Goal: Task Accomplishment & Management: Manage account settings

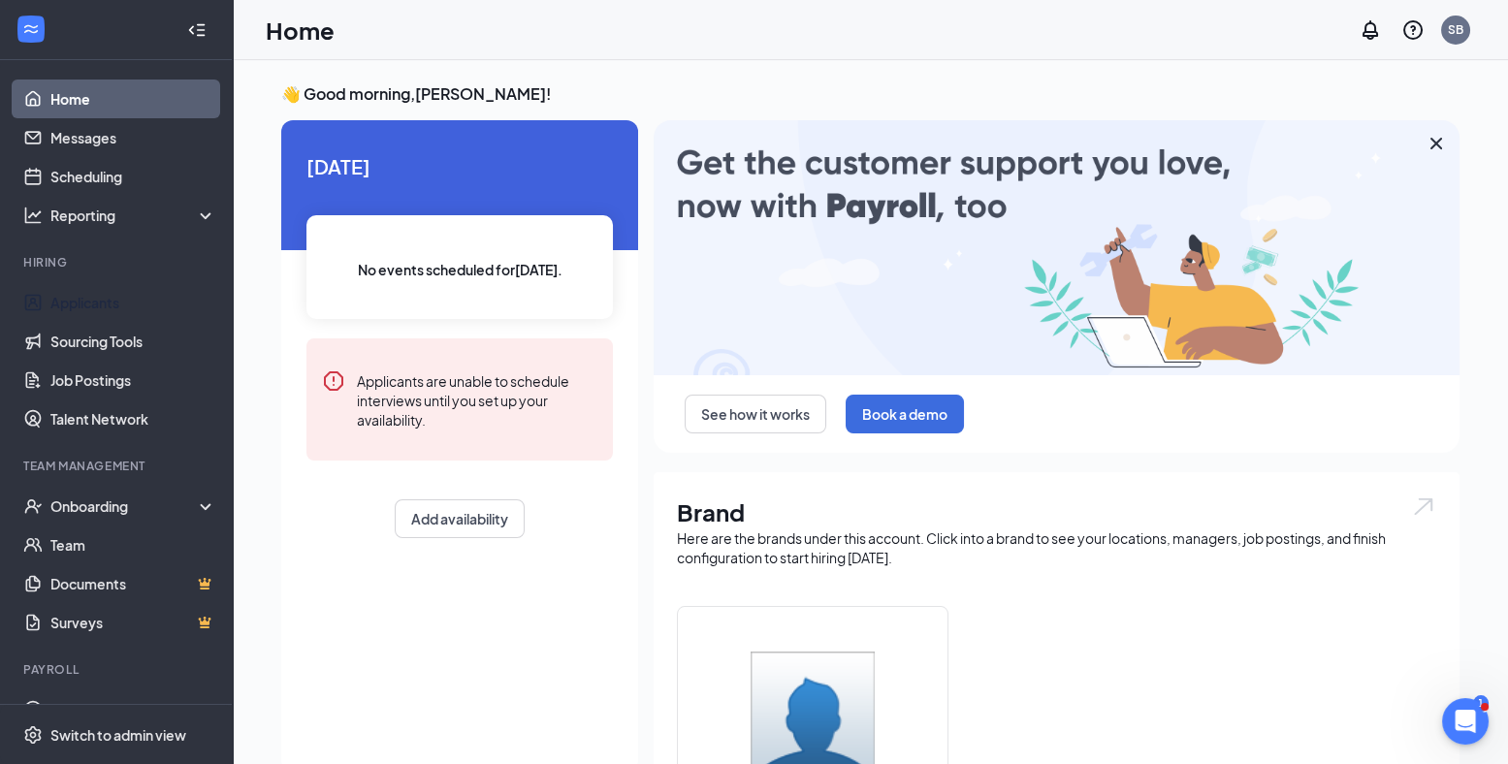
click at [113, 285] on link "Applicants" at bounding box center [133, 302] width 166 height 39
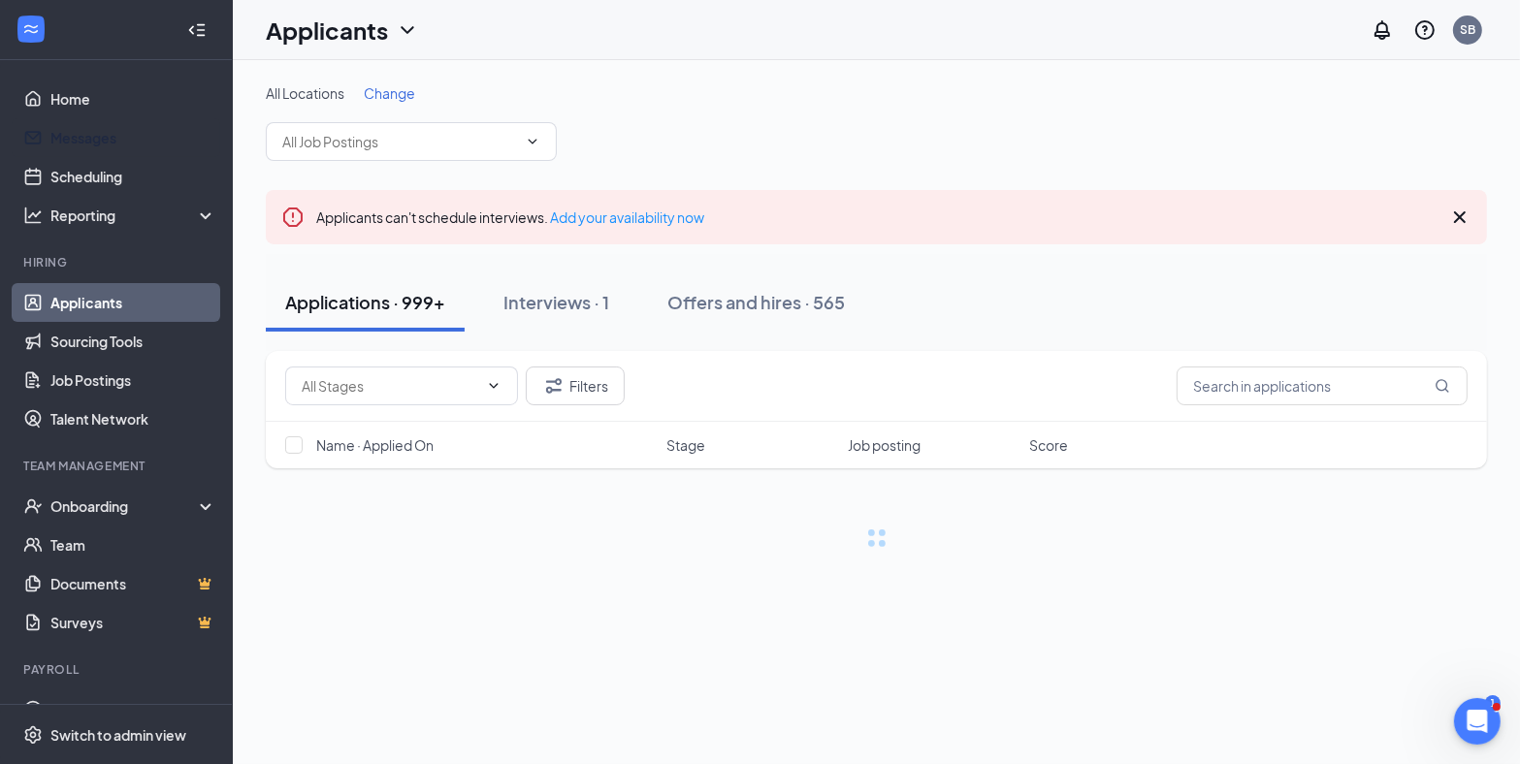
click at [123, 137] on link "Messages" at bounding box center [133, 137] width 166 height 39
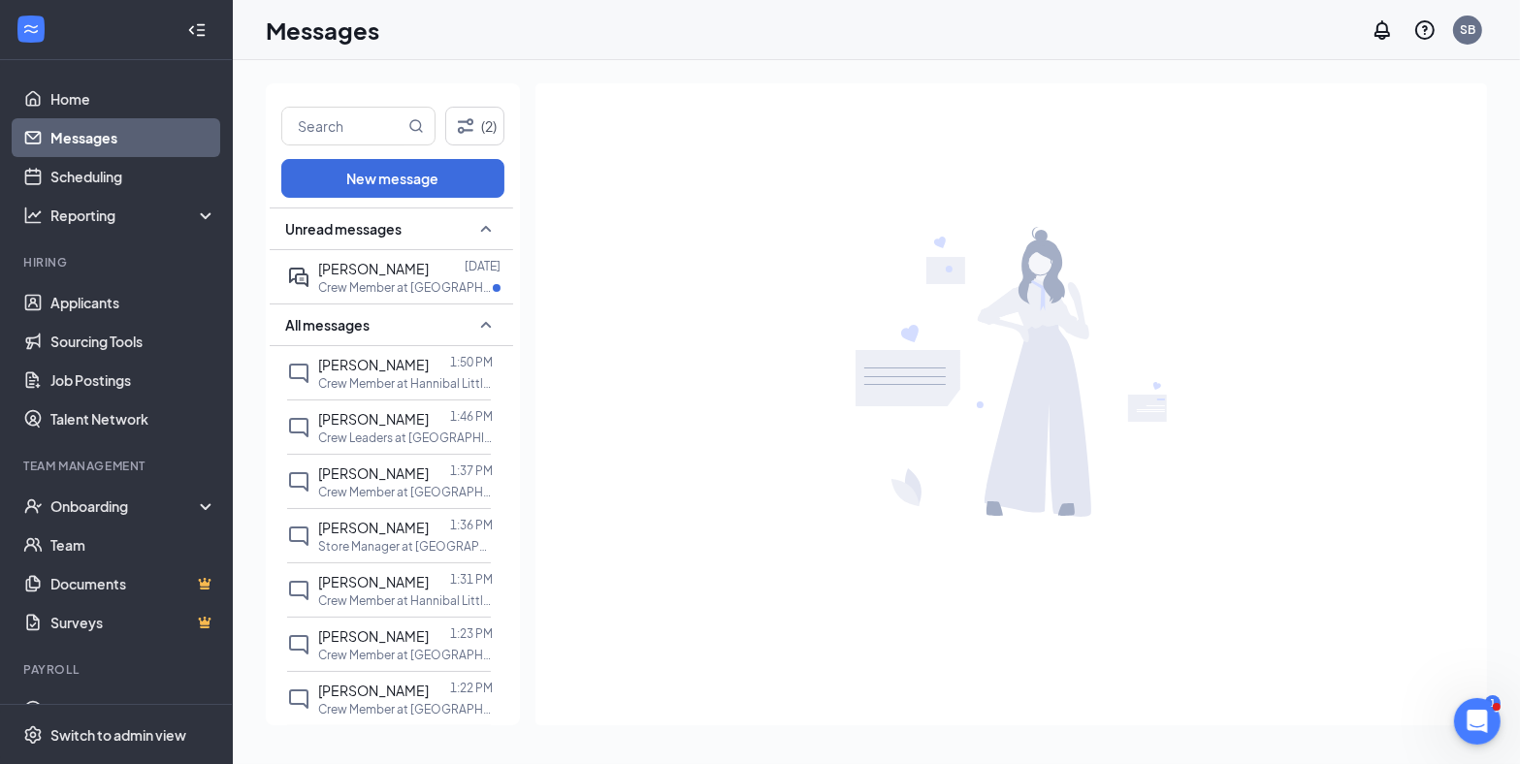
click at [413, 291] on p "Crew Member at [GEOGRAPHIC_DATA] 1" at bounding box center [405, 287] width 175 height 16
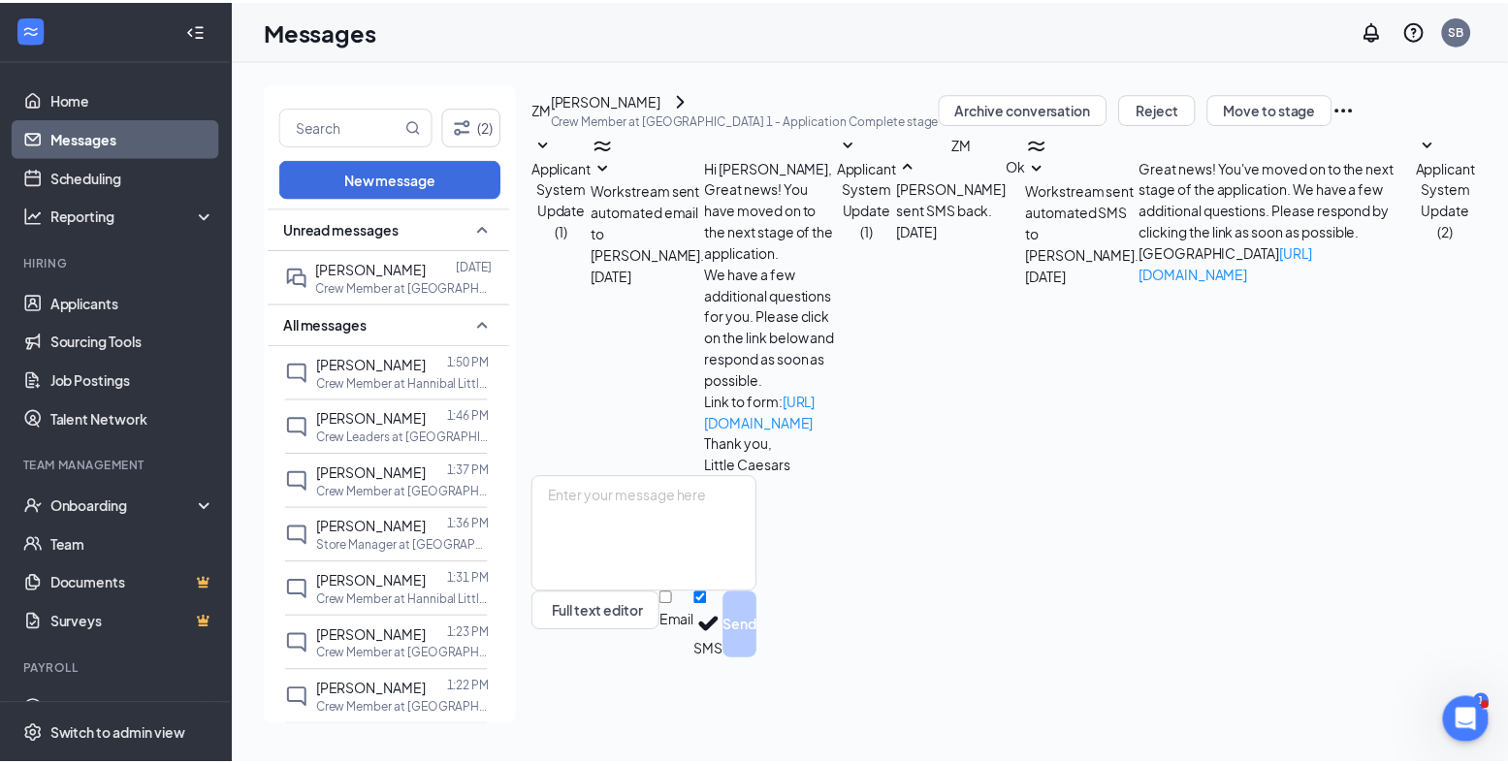
scroll to position [61, 0]
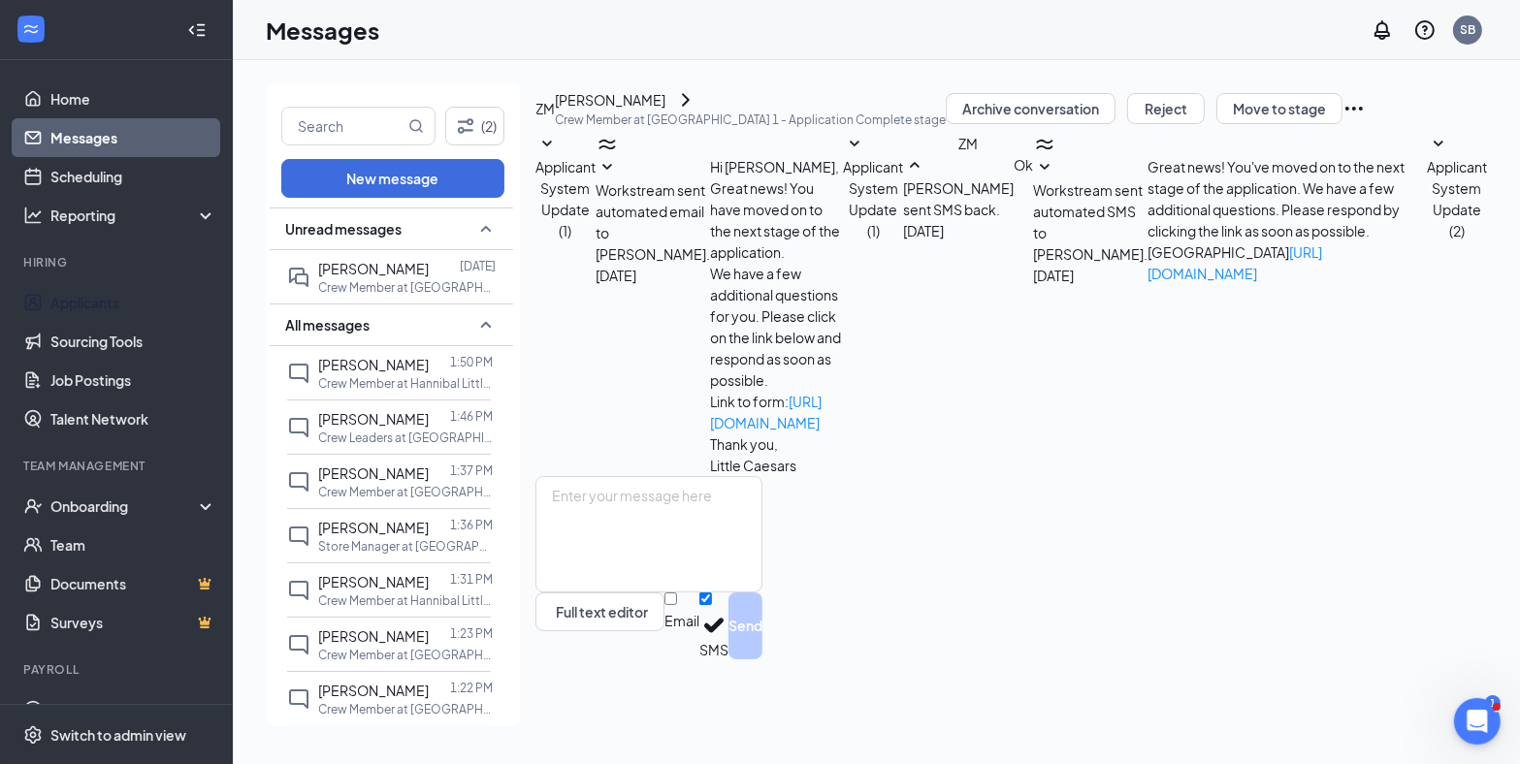
click at [110, 291] on link "Applicants" at bounding box center [133, 302] width 166 height 39
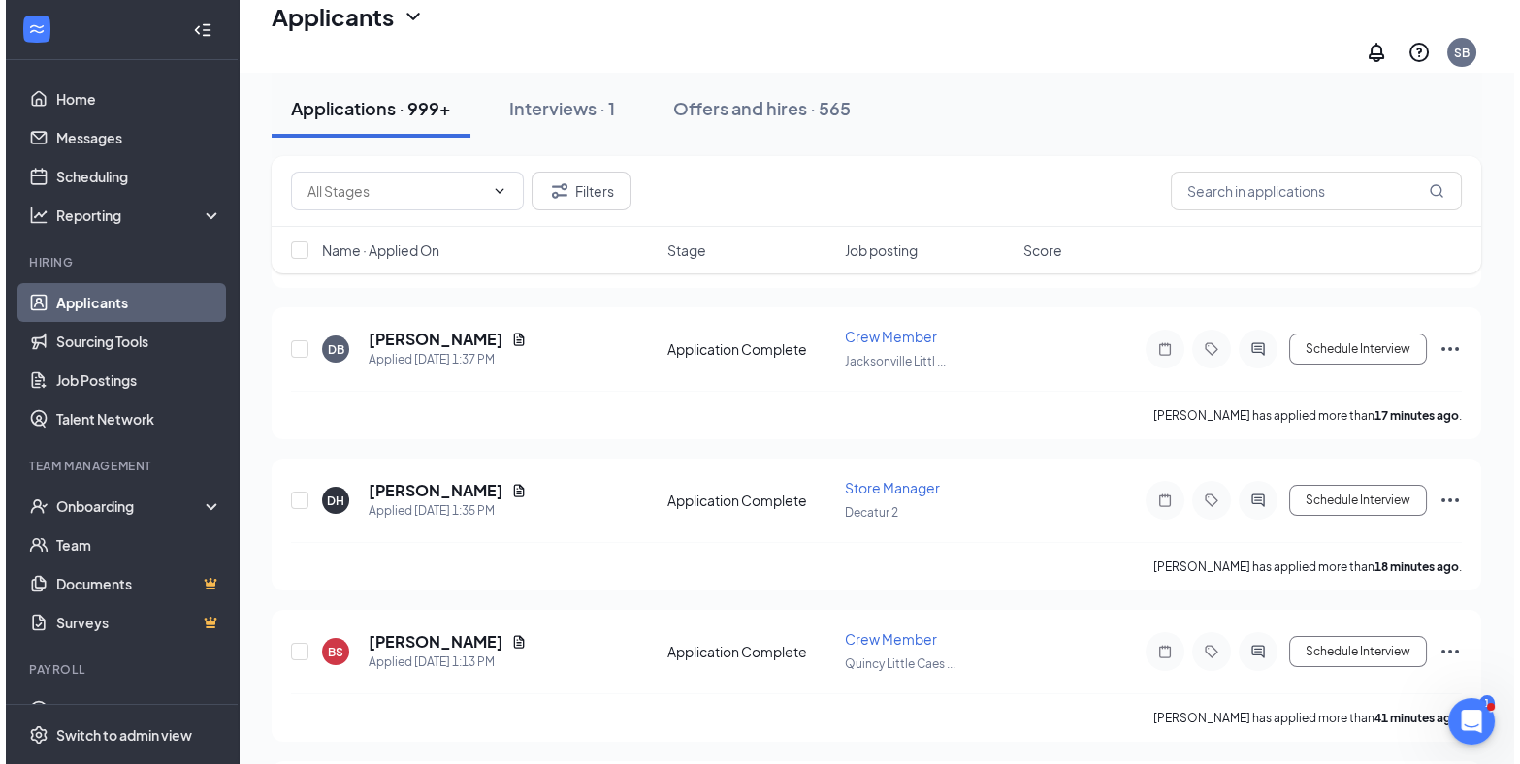
scroll to position [556, 0]
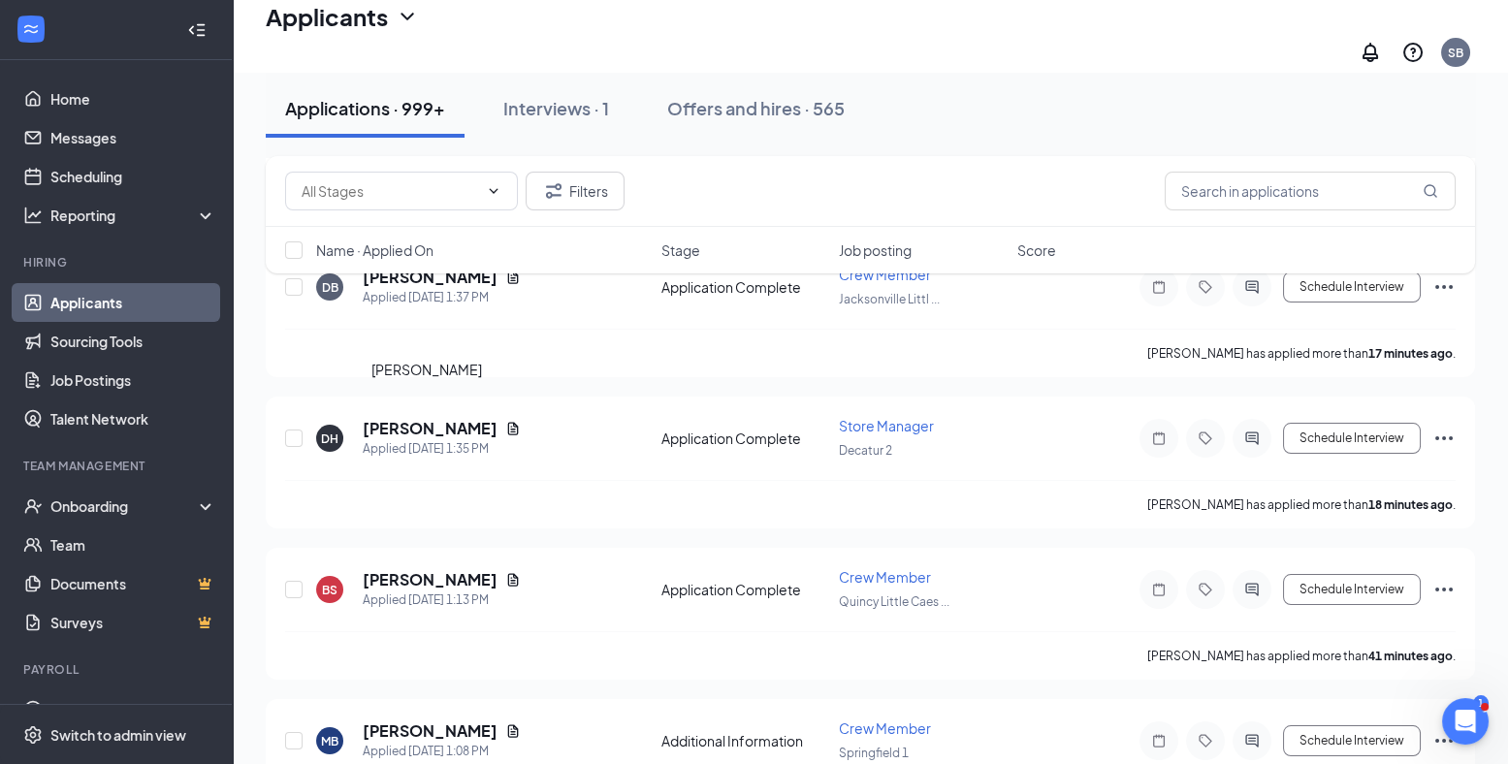
click at [420, 418] on h5 "[PERSON_NAME]" at bounding box center [430, 428] width 135 height 21
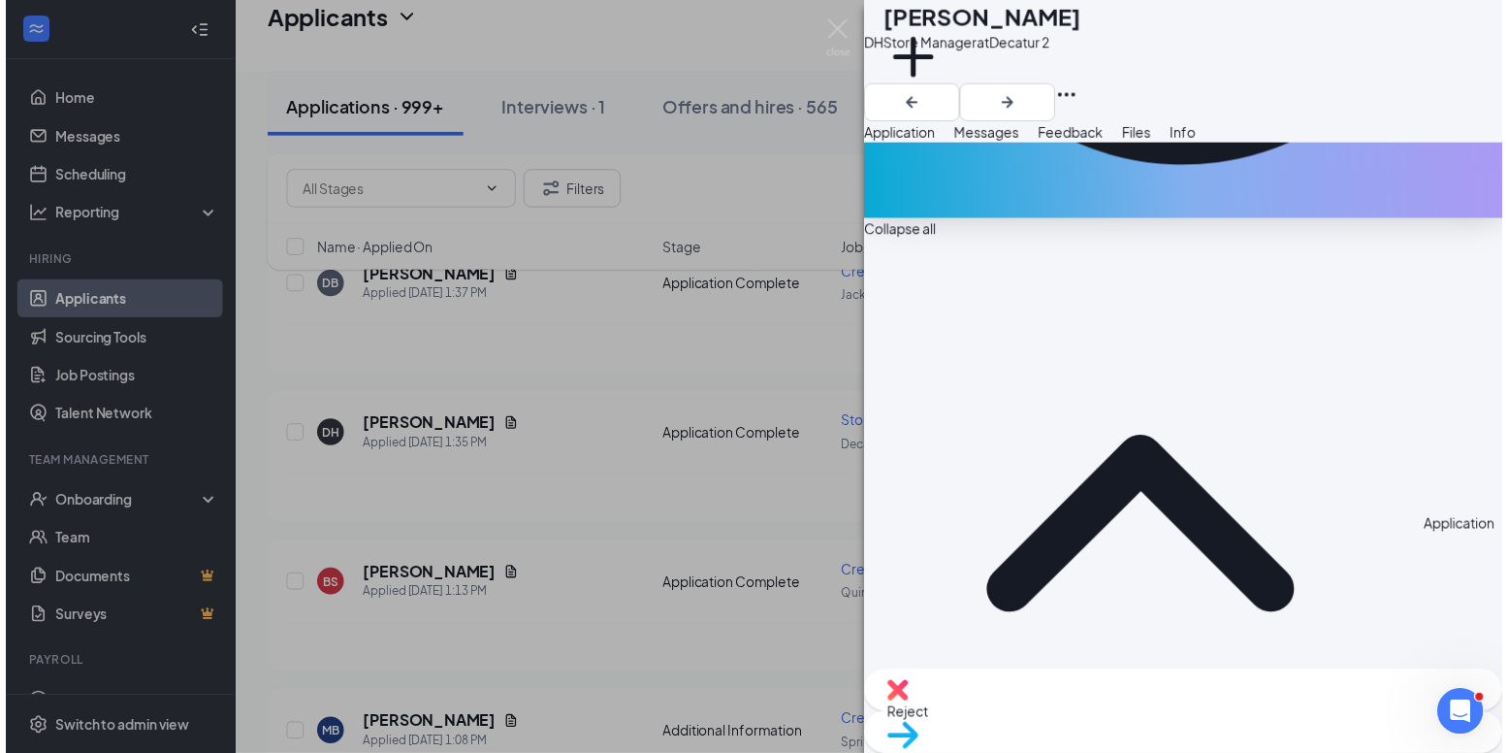
scroll to position [476, 0]
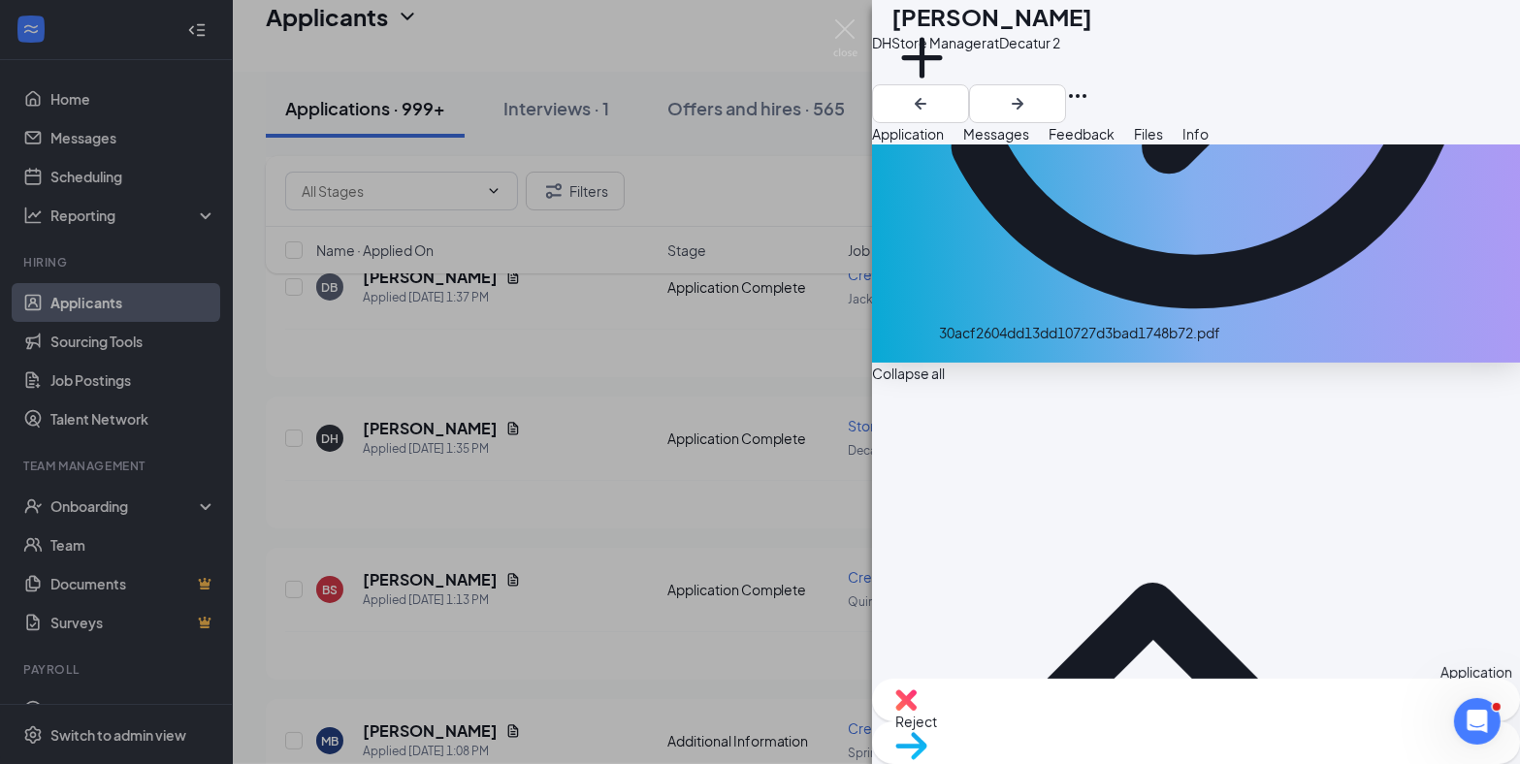
click at [532, 330] on div "DH [PERSON_NAME] Store Manager at Decatur 2 Add a tag Application Messages Feed…" at bounding box center [760, 382] width 1520 height 764
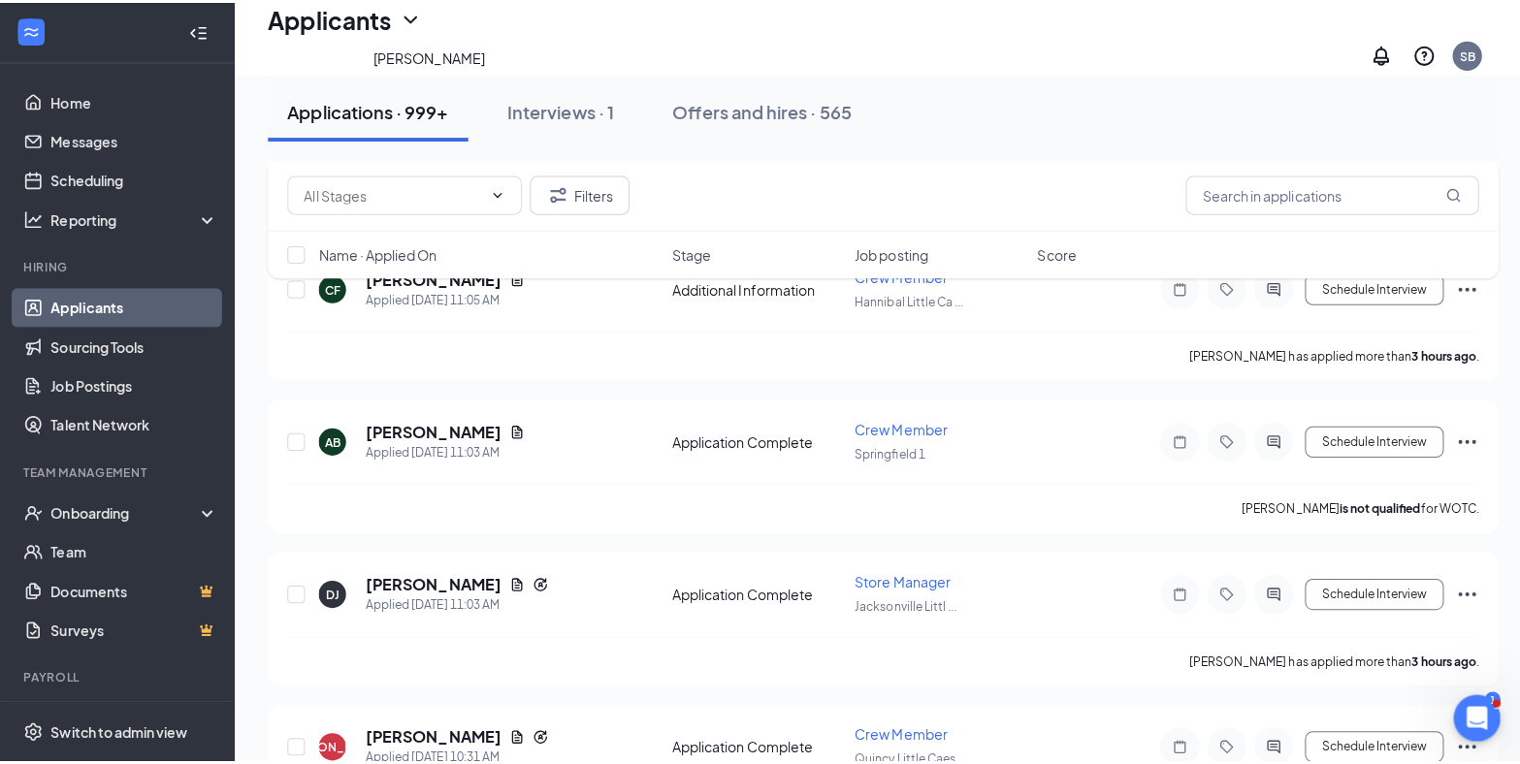
scroll to position [2067, 0]
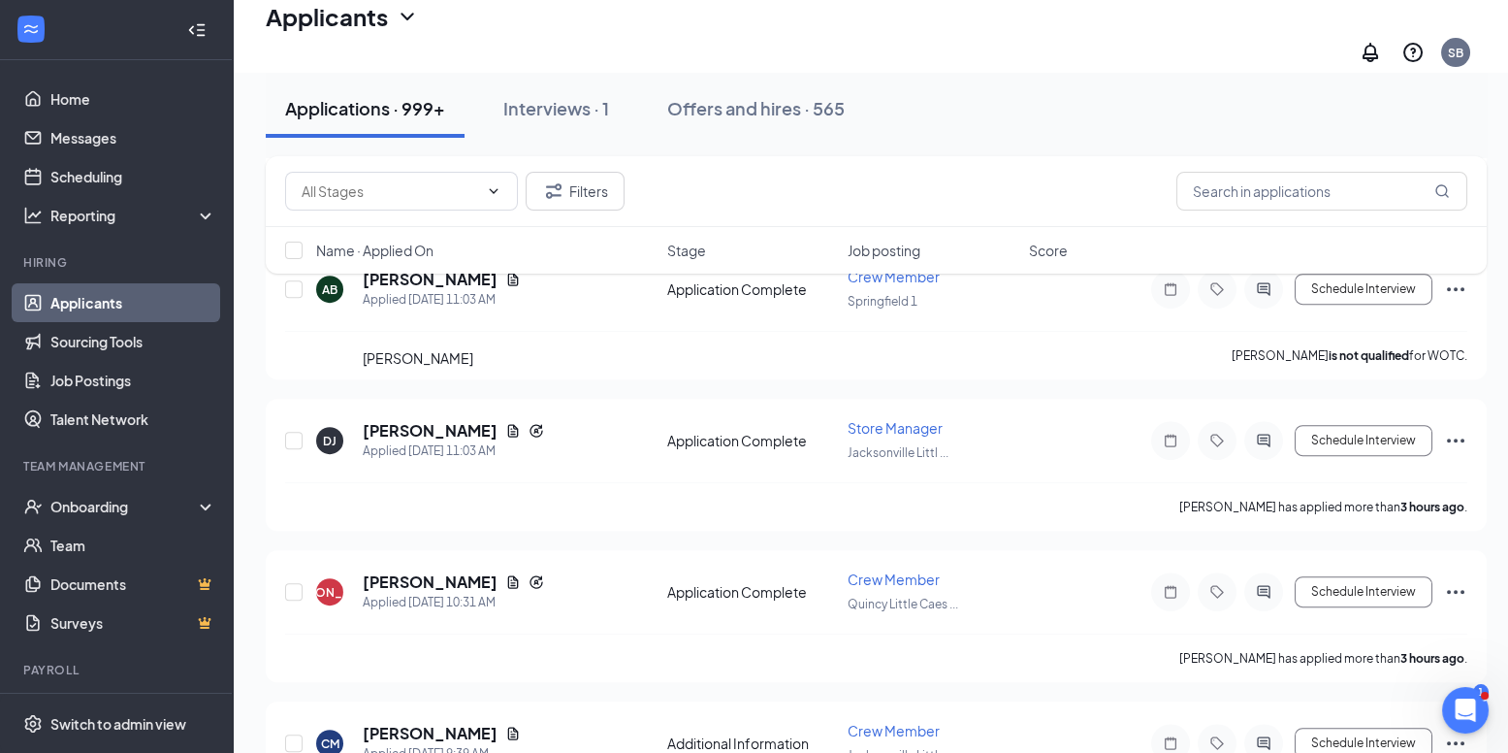
click at [402, 420] on h5 "[PERSON_NAME]" at bounding box center [430, 430] width 135 height 21
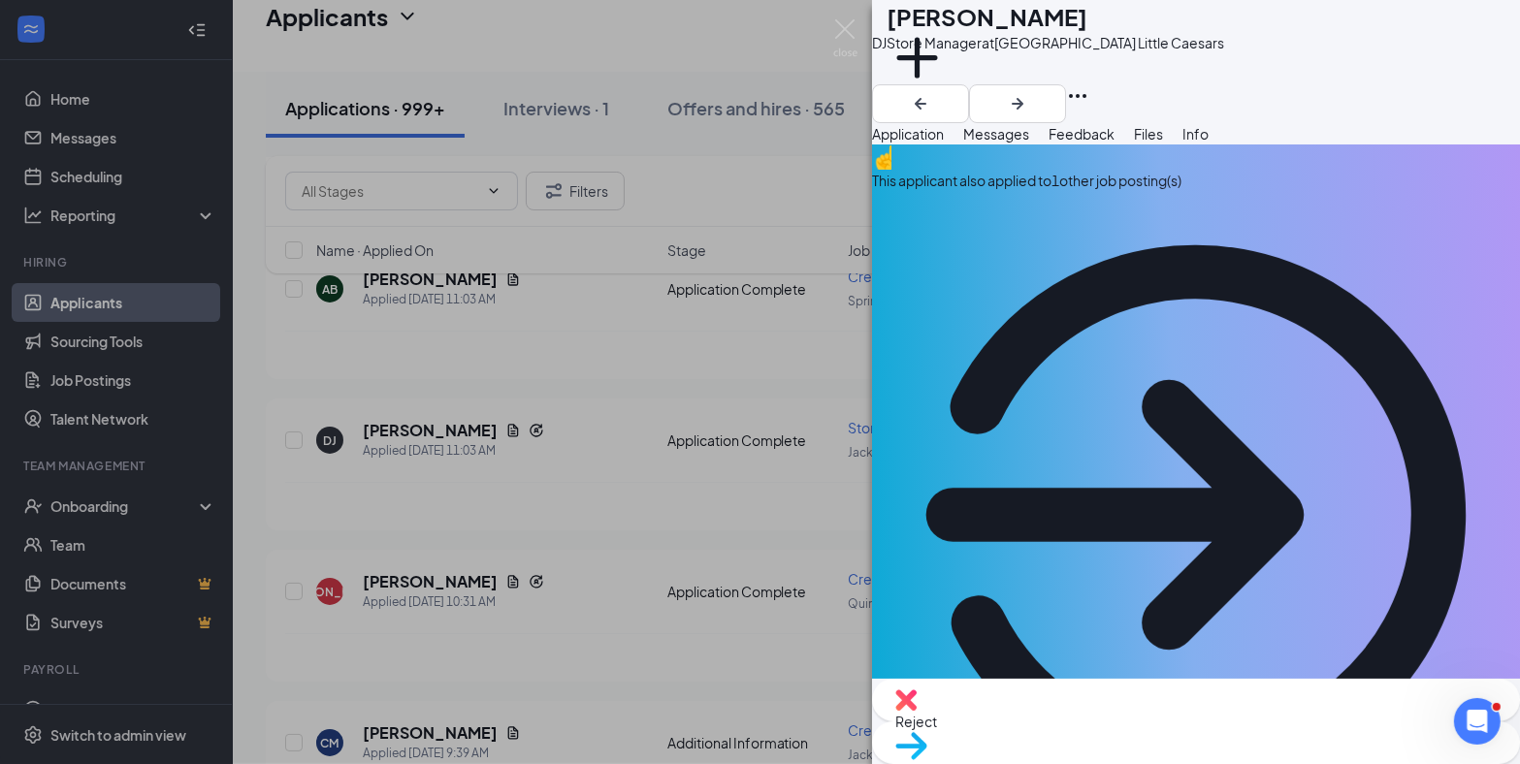
click at [545, 454] on div "DJ [PERSON_NAME] Store Manager at [GEOGRAPHIC_DATA] Little Caesars Add a tag Ap…" at bounding box center [760, 382] width 1520 height 764
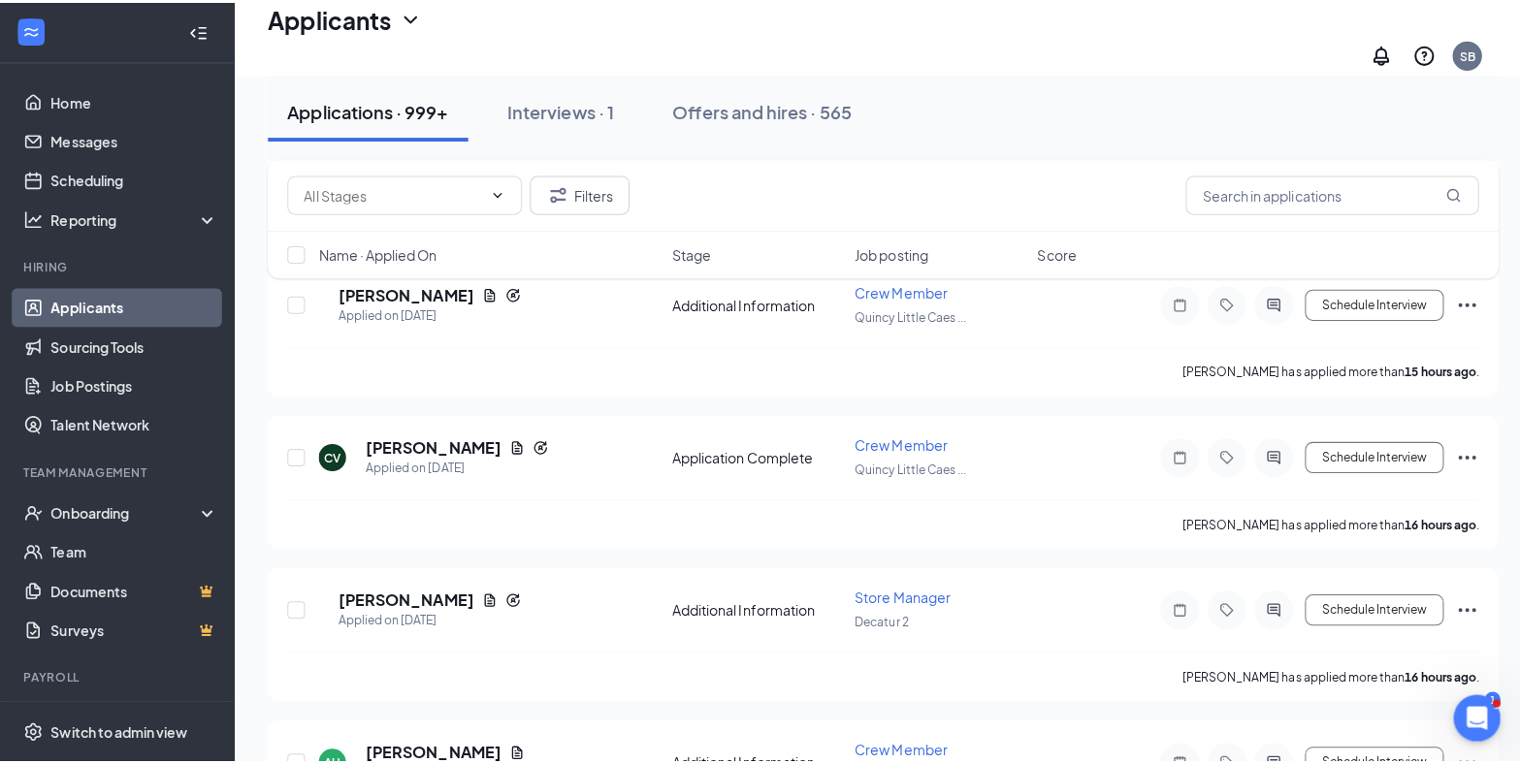
scroll to position [3577, 0]
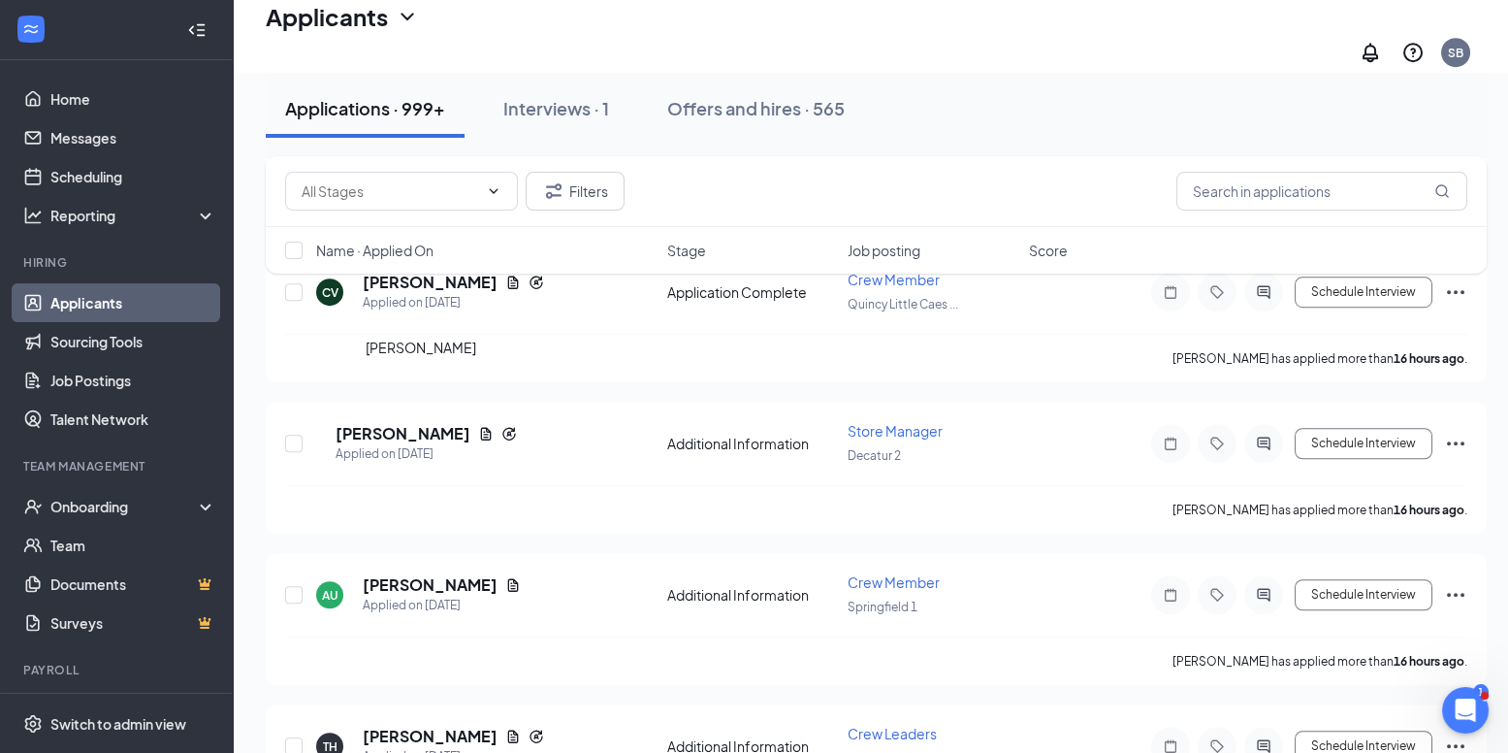
click at [399, 423] on h5 "[PERSON_NAME]" at bounding box center [403, 433] width 135 height 21
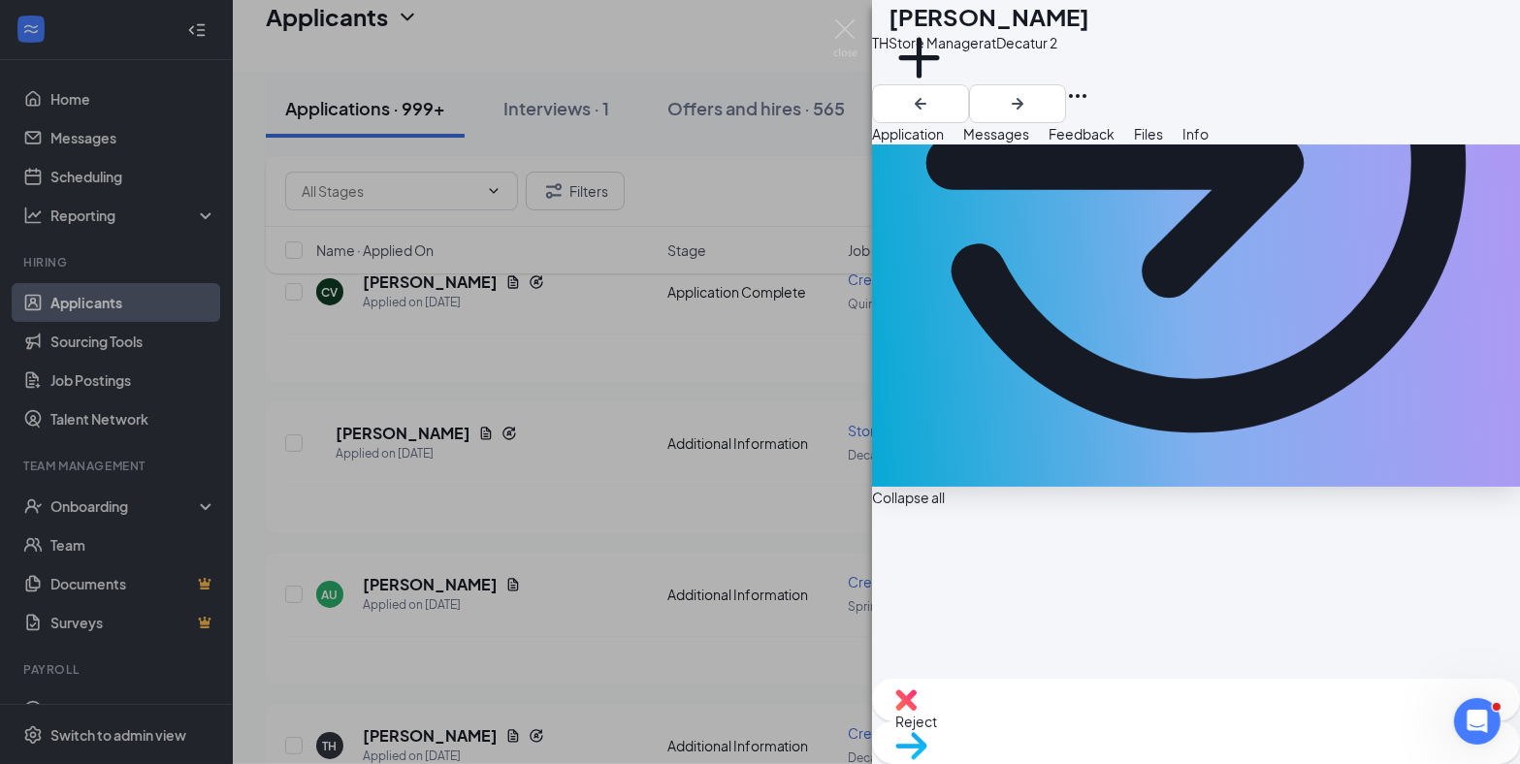
scroll to position [369, 0]
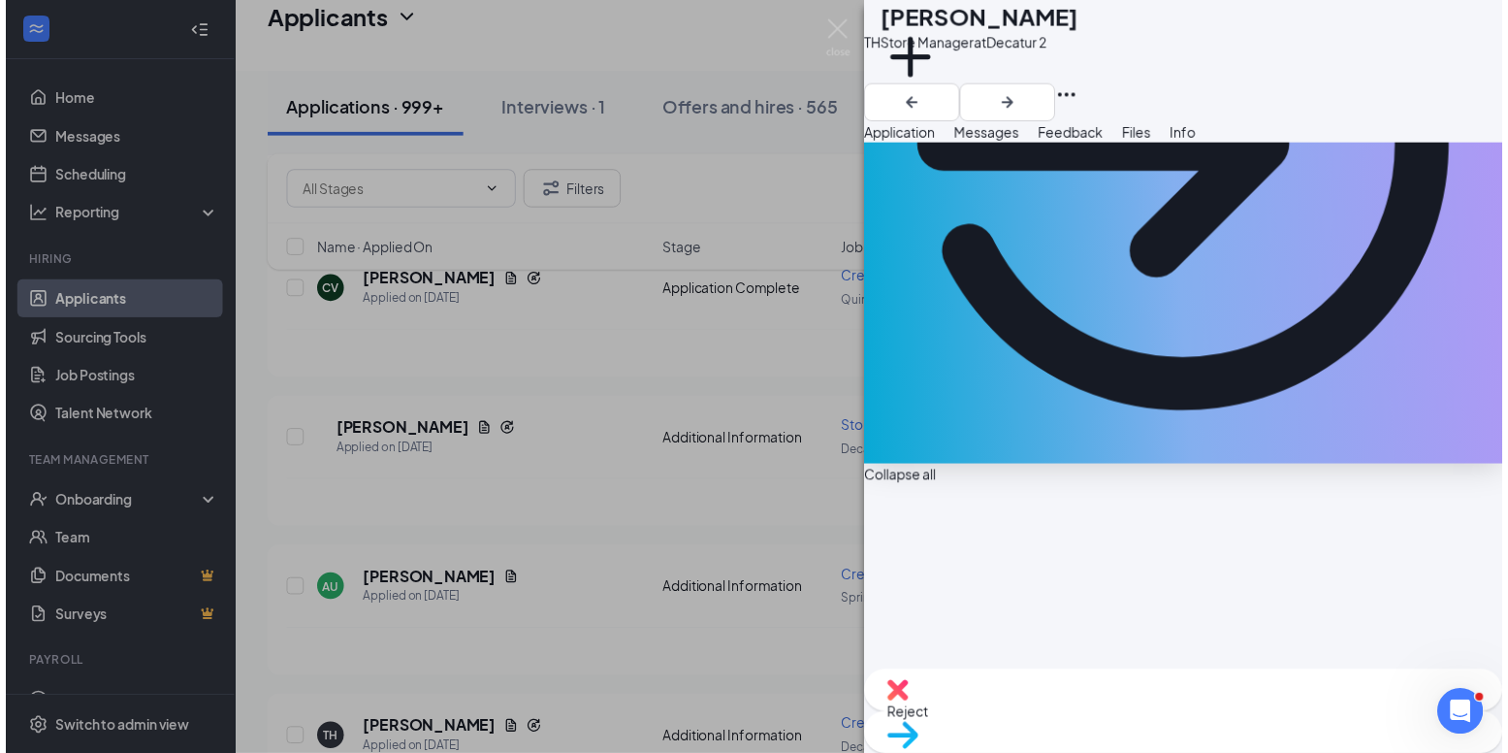
scroll to position [361, 0]
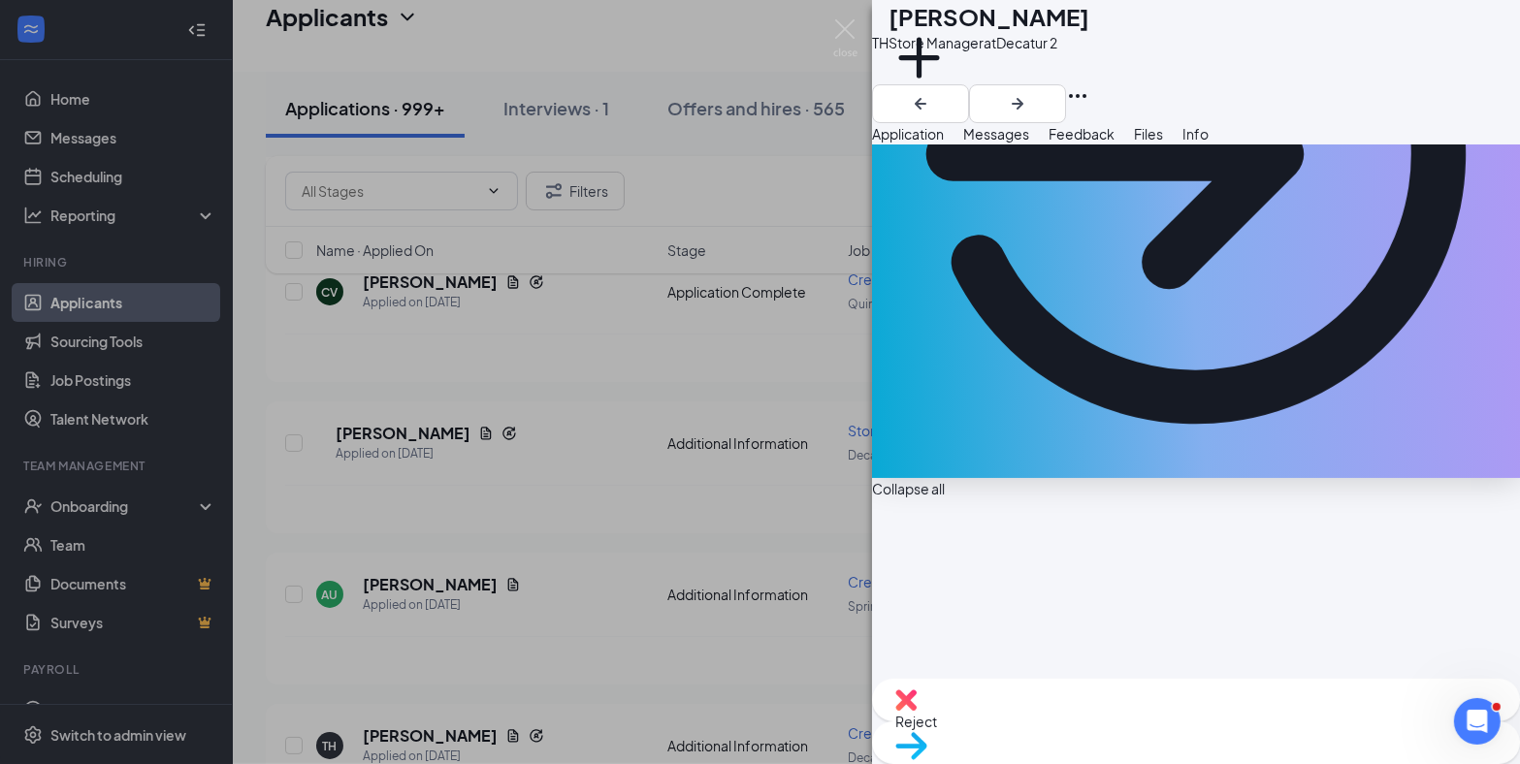
click at [517, 388] on div "TH [PERSON_NAME] Store Manager at [GEOGRAPHIC_DATA] 2 Add a tag Application Mes…" at bounding box center [760, 382] width 1520 height 764
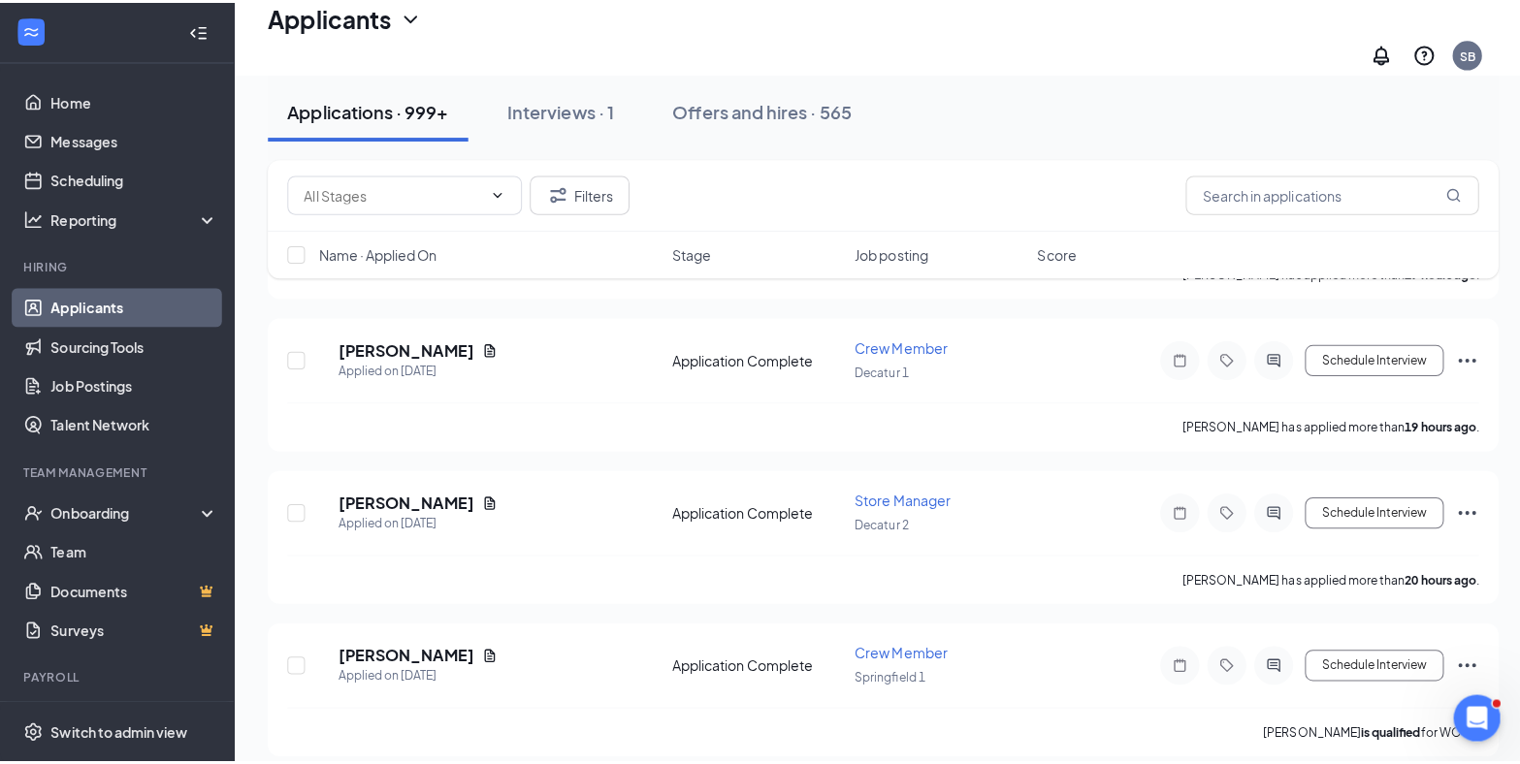
scroll to position [4850, 0]
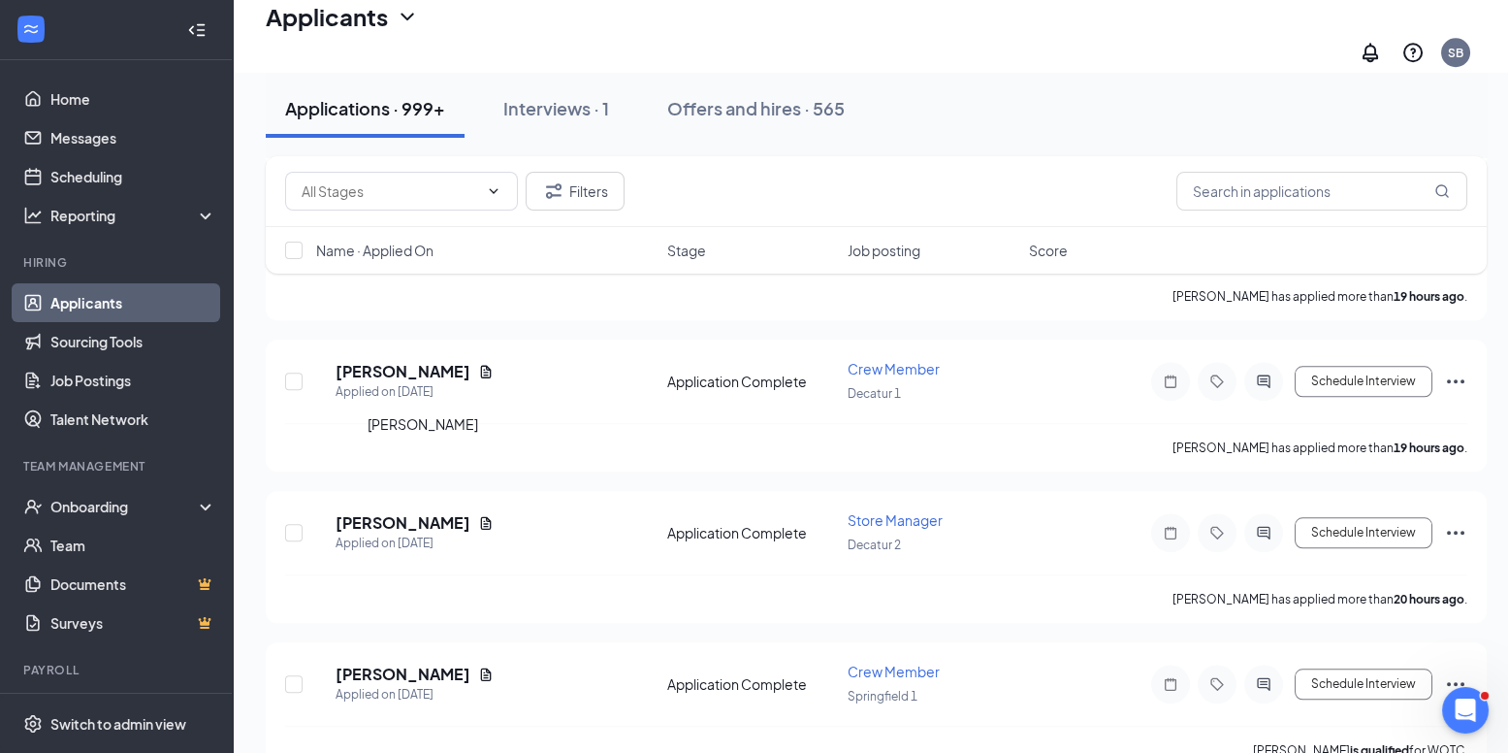
click at [390, 512] on h5 "[PERSON_NAME]" at bounding box center [403, 522] width 135 height 21
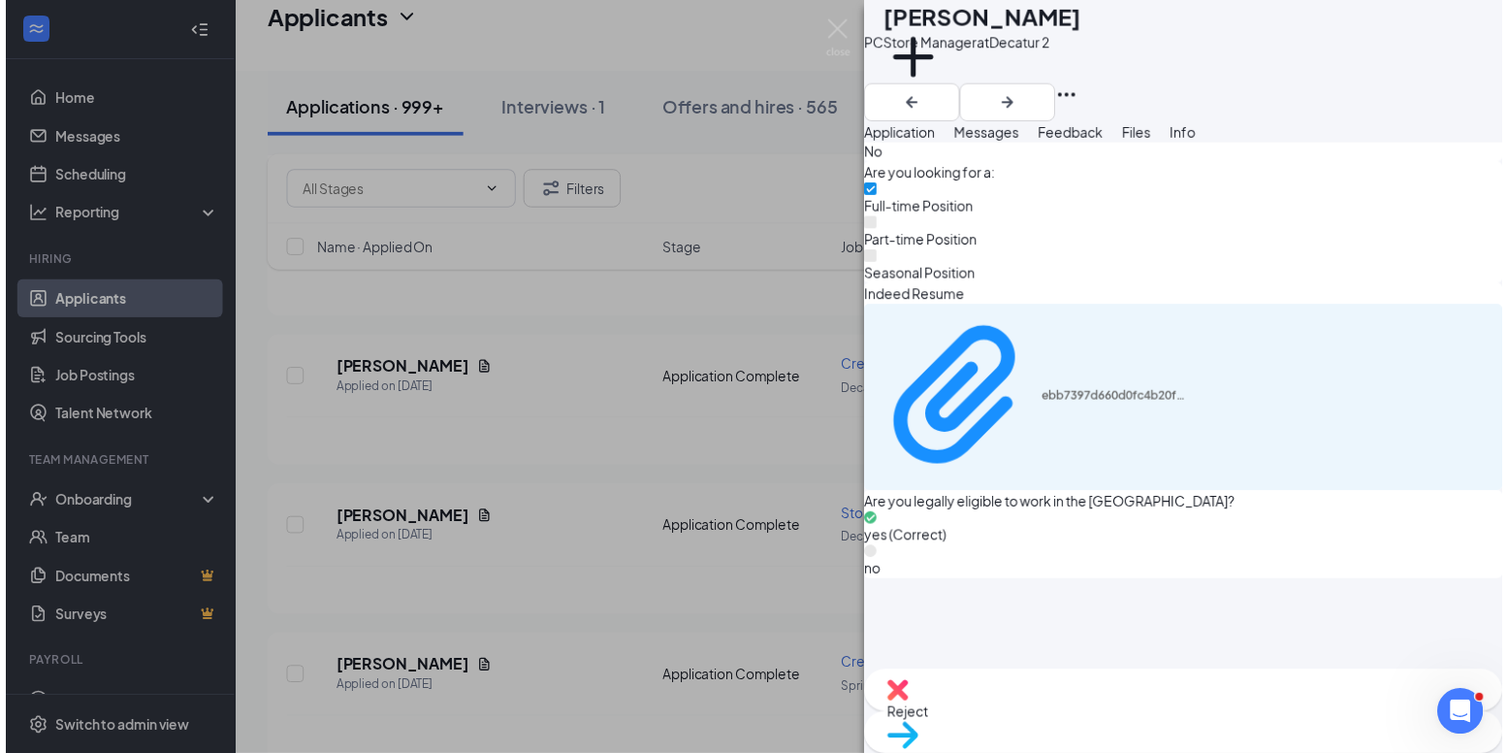
scroll to position [1292, 0]
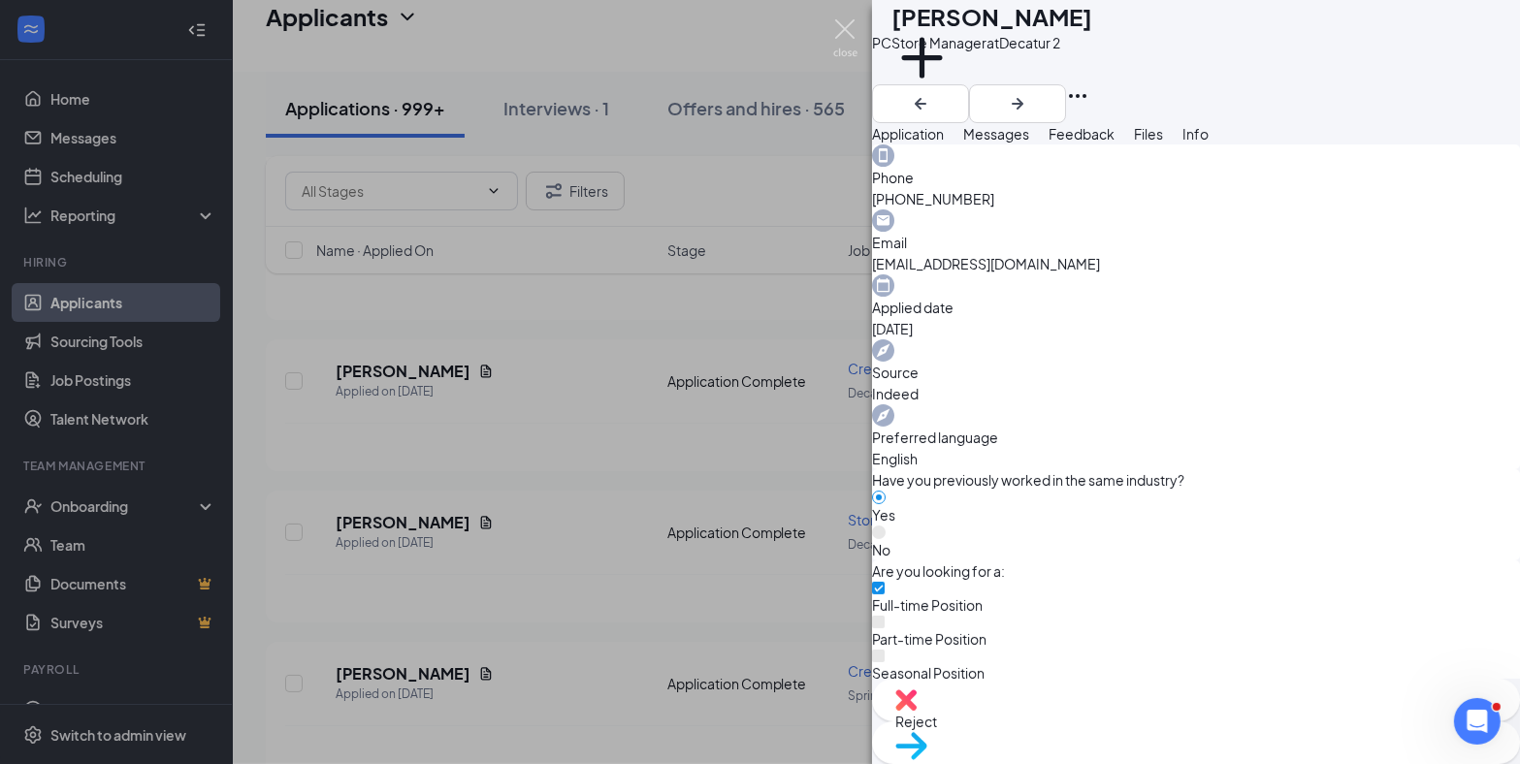
drag, startPoint x: 833, startPoint y: 40, endPoint x: 355, endPoint y: 0, distance: 479.8
click at [833, 40] on img at bounding box center [845, 38] width 24 height 38
